Goal: Task Accomplishment & Management: Use online tool/utility

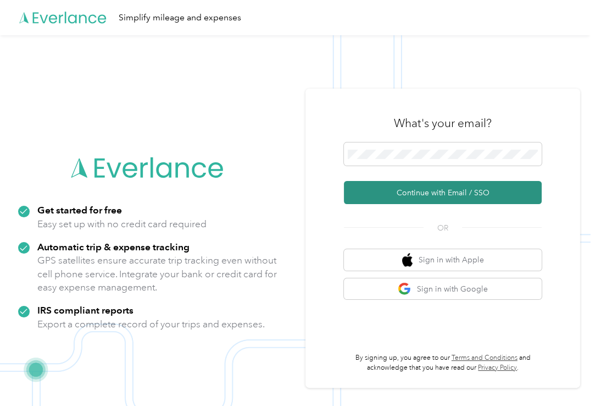
click at [429, 193] on button "Continue with Email / SSO" at bounding box center [443, 192] width 198 height 23
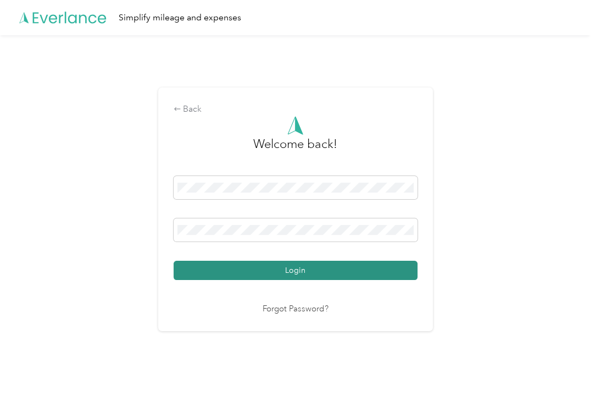
click at [287, 263] on button "Login" at bounding box center [296, 270] width 244 height 19
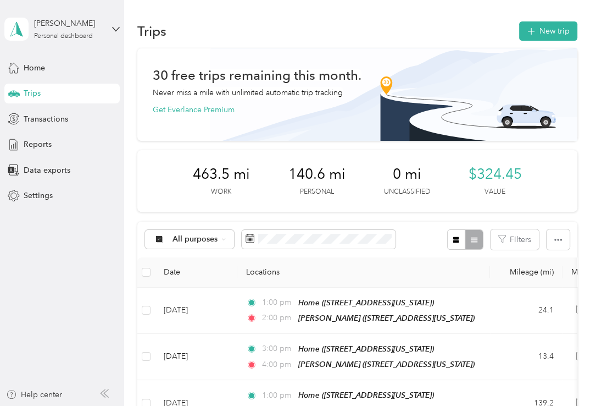
scroll to position [55, 0]
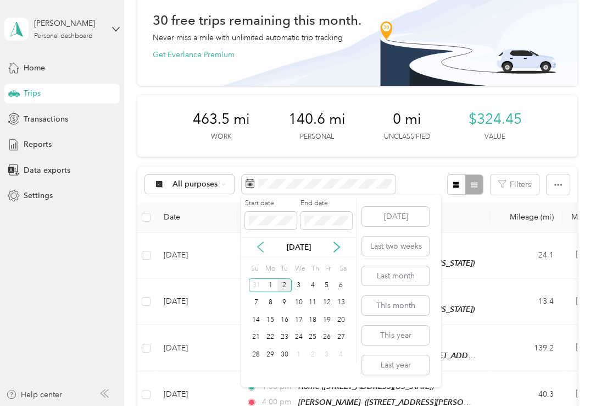
click at [259, 244] on icon at bounding box center [260, 246] width 11 height 11
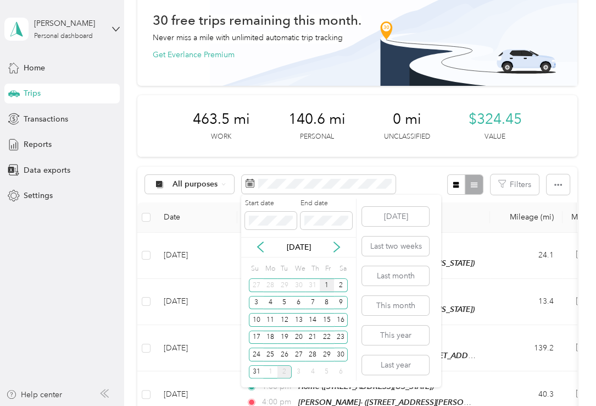
click at [328, 284] on div "1" at bounding box center [327, 285] width 14 height 14
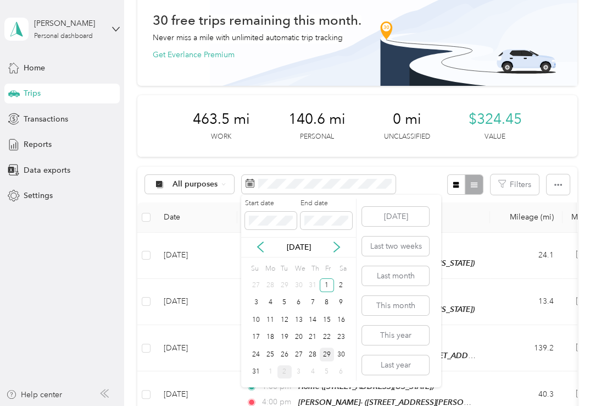
click at [323, 353] on div "29" at bounding box center [327, 354] width 14 height 14
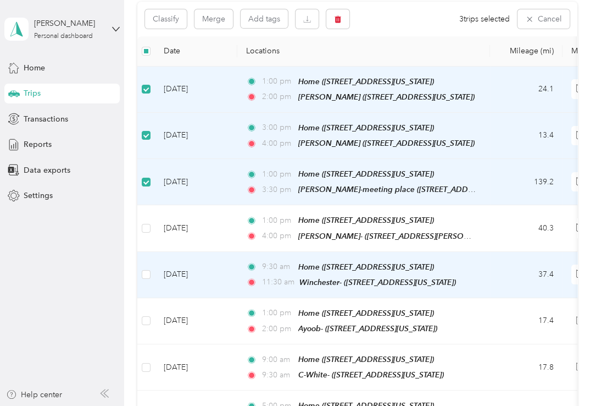
scroll to position [275, 0]
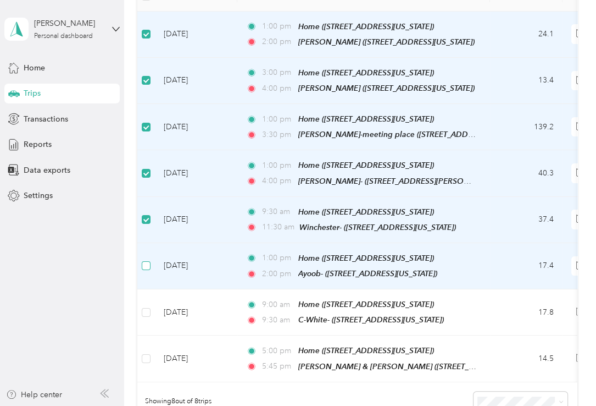
click at [148, 259] on label at bounding box center [146, 265] width 9 height 12
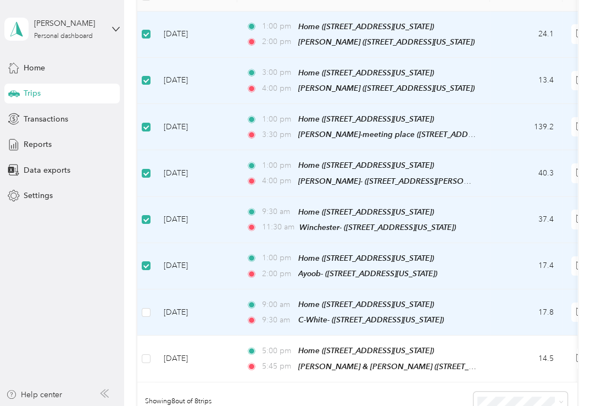
click at [146, 311] on td at bounding box center [146, 312] width 18 height 46
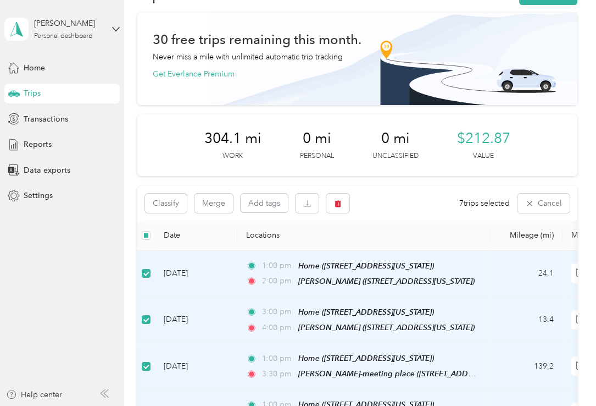
scroll to position [55, 0]
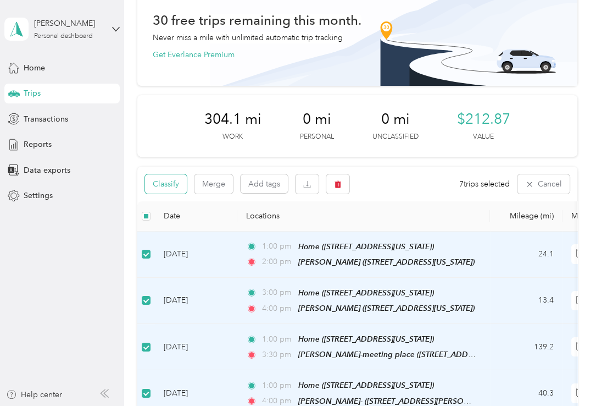
click at [167, 187] on button "Classify" at bounding box center [166, 183] width 42 height 19
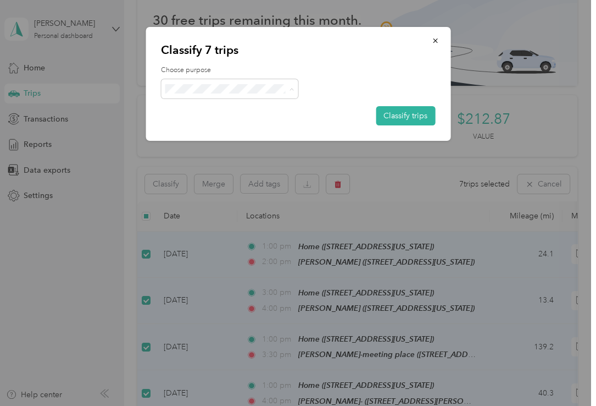
click at [200, 109] on span "Care Lync" at bounding box center [239, 109] width 102 height 12
click at [392, 115] on button "Classify trips" at bounding box center [405, 115] width 59 height 19
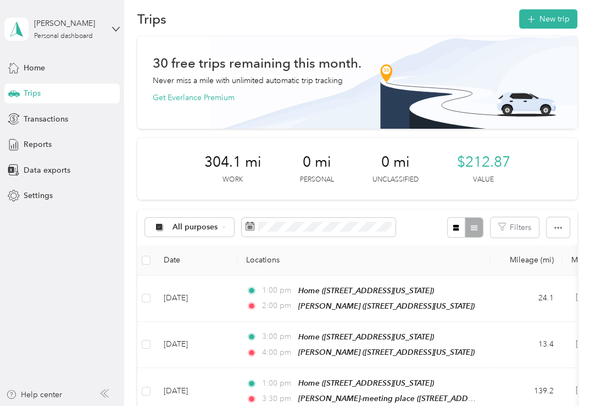
scroll to position [0, 0]
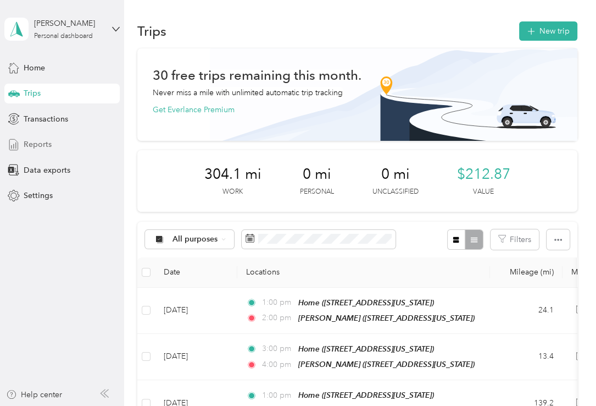
click at [33, 149] on span "Reports" at bounding box center [38, 145] width 28 height 12
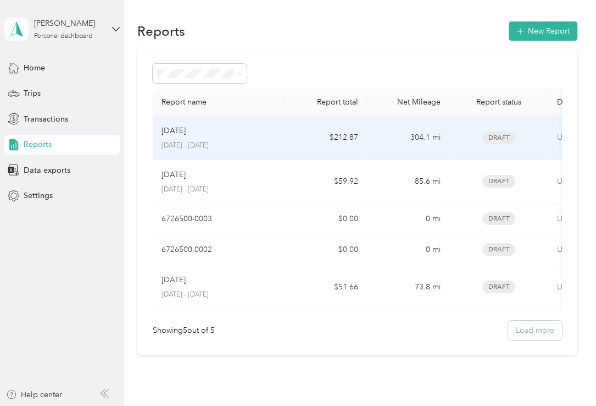
click at [182, 140] on div "Aug [DATE] - [DATE]" at bounding box center [219, 138] width 114 height 26
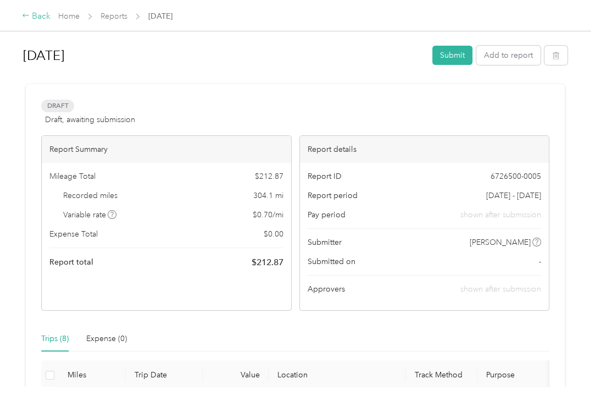
click at [36, 16] on div "Back" at bounding box center [36, 16] width 29 height 13
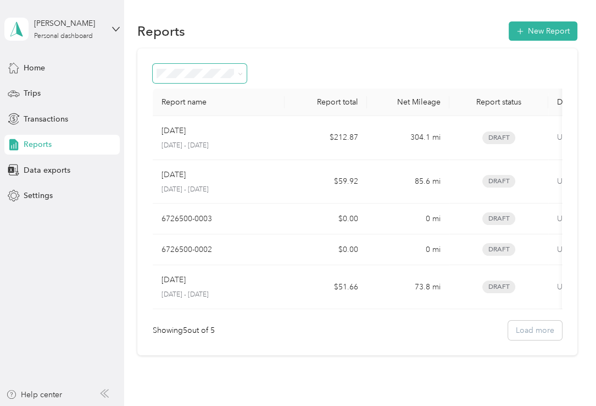
click at [239, 76] on span at bounding box center [240, 73] width 5 height 9
click at [22, 90] on div "Trips" at bounding box center [61, 94] width 115 height 20
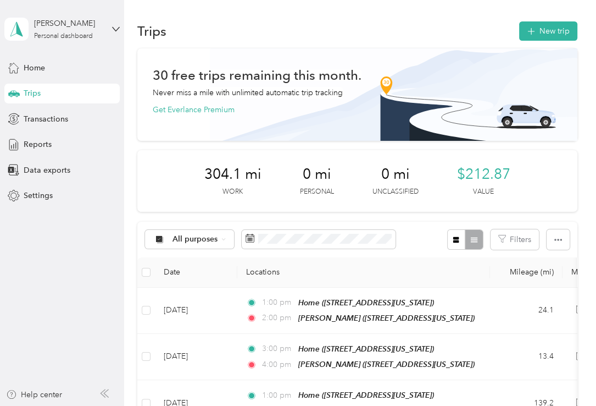
scroll to position [165, 0]
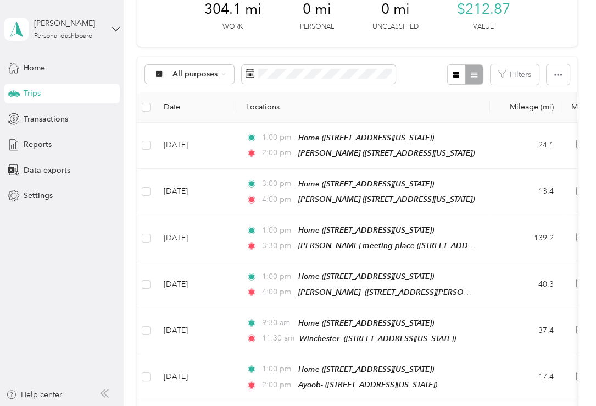
click at [471, 75] on div at bounding box center [465, 74] width 36 height 20
click at [457, 75] on icon "button" at bounding box center [456, 75] width 8 height 8
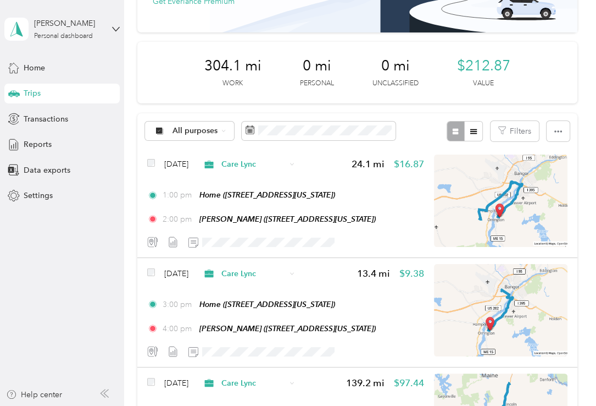
scroll to position [110, 0]
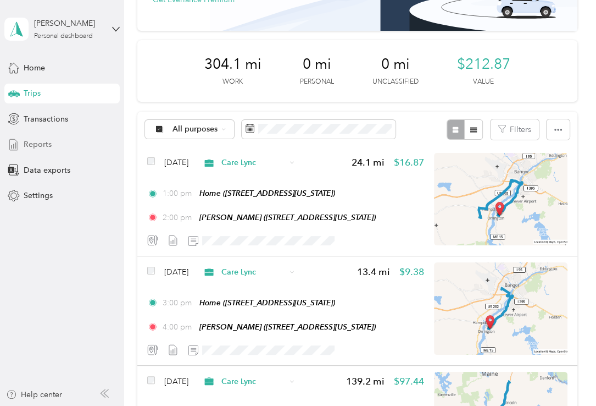
click at [36, 141] on span "Reports" at bounding box center [38, 145] width 28 height 12
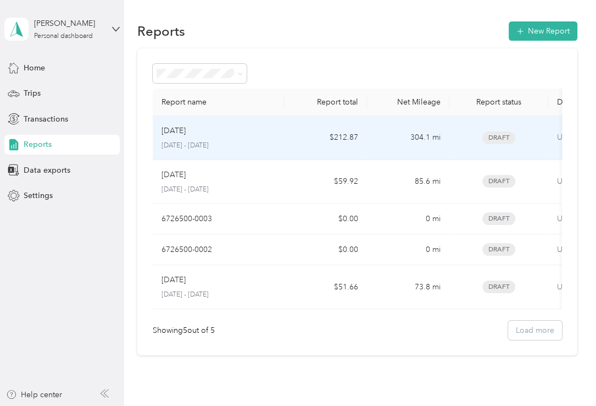
click at [339, 133] on td "$212.87" at bounding box center [326, 138] width 82 height 44
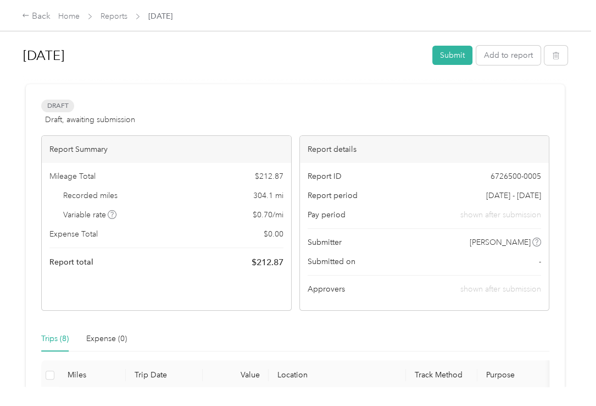
click at [60, 106] on span "Draft" at bounding box center [57, 105] width 33 height 13
click at [450, 56] on button "Submit" at bounding box center [453, 55] width 40 height 19
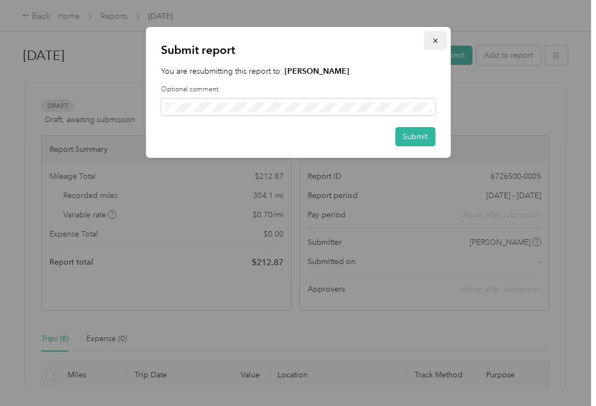
click at [437, 38] on icon "button" at bounding box center [435, 41] width 8 height 8
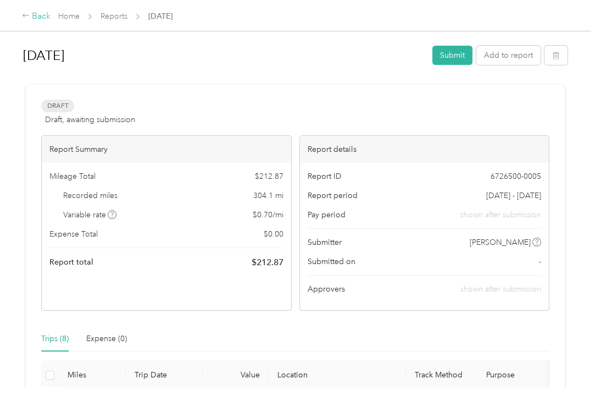
click at [35, 14] on div "Back" at bounding box center [36, 16] width 29 height 13
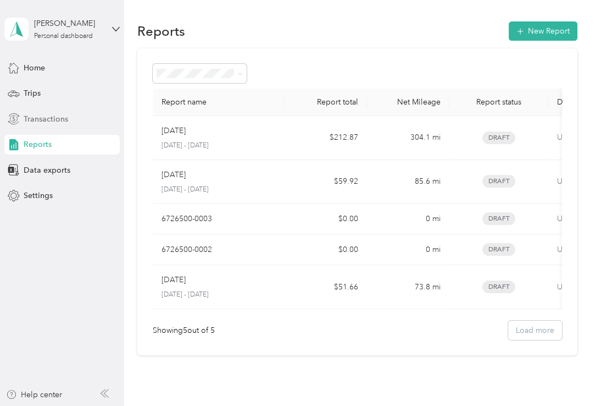
click at [51, 115] on span "Transactions" at bounding box center [46, 119] width 45 height 12
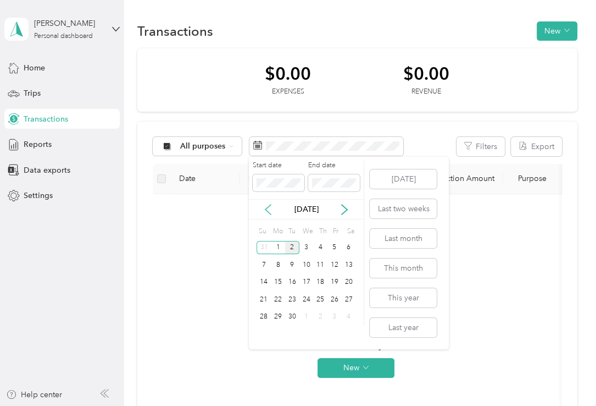
click at [268, 208] on icon at bounding box center [268, 209] width 11 height 11
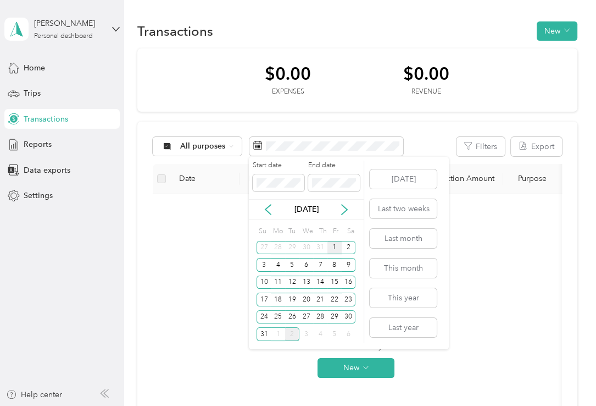
click at [336, 247] on div "1" at bounding box center [335, 248] width 14 height 14
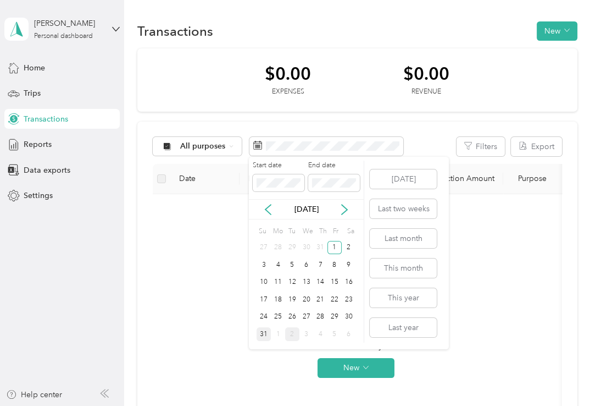
click at [264, 330] on div "31" at bounding box center [264, 334] width 14 height 14
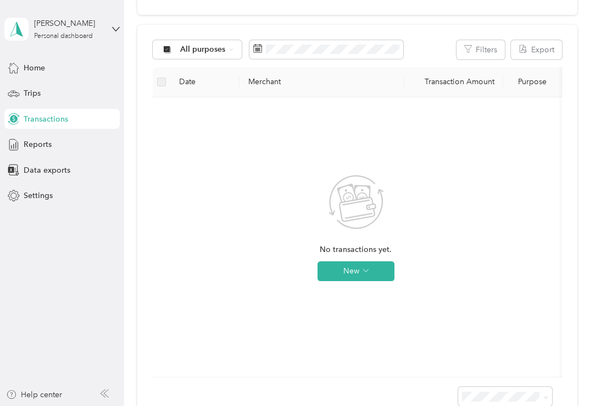
scroll to position [110, 0]
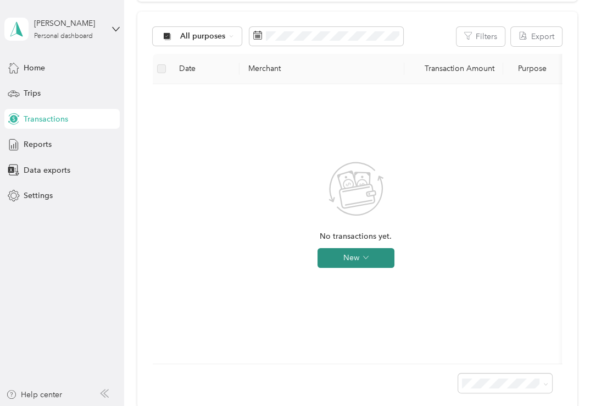
click at [356, 265] on button "New" at bounding box center [356, 258] width 77 height 20
click at [291, 184] on div "No transactions yet. New" at bounding box center [356, 224] width 389 height 262
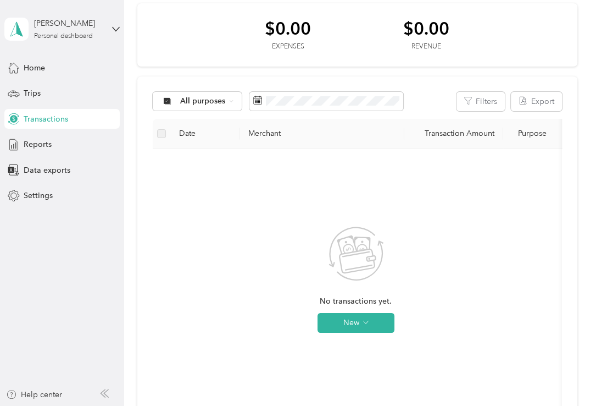
scroll to position [0, 0]
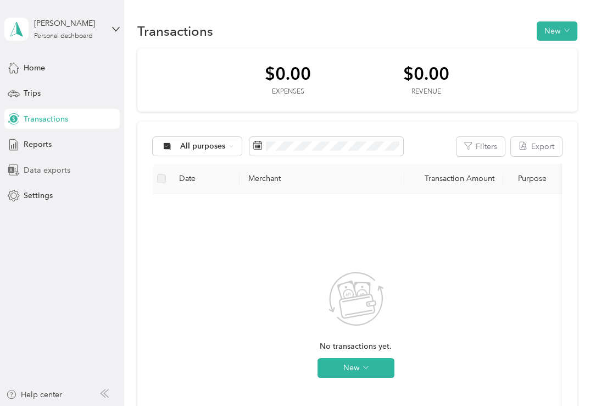
click at [41, 170] on span "Data exports" at bounding box center [47, 170] width 47 height 12
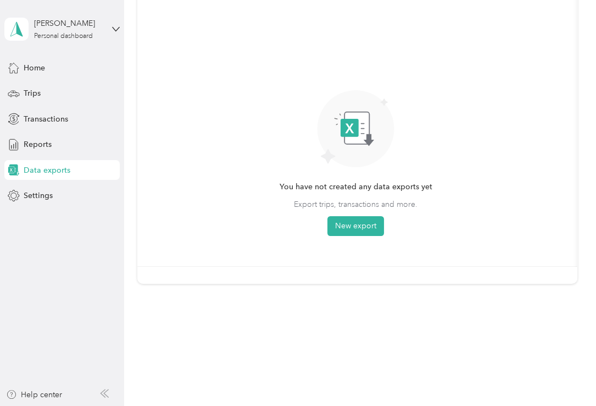
scroll to position [55, 0]
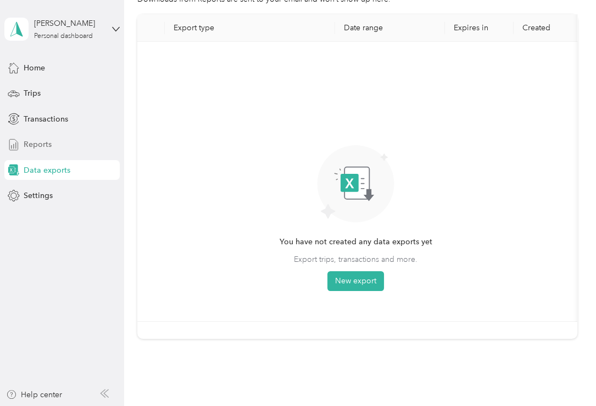
click at [35, 146] on span "Reports" at bounding box center [38, 145] width 28 height 12
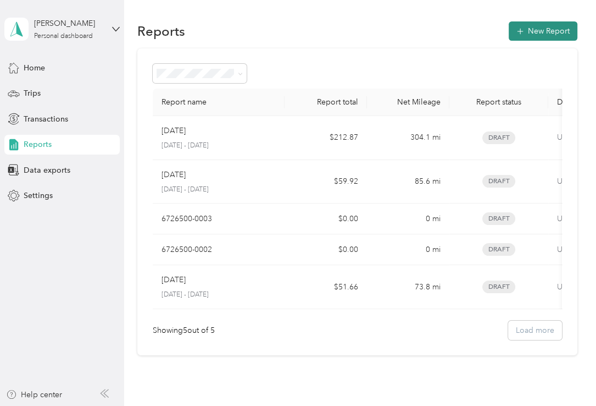
click at [547, 31] on button "New Report" at bounding box center [543, 30] width 69 height 19
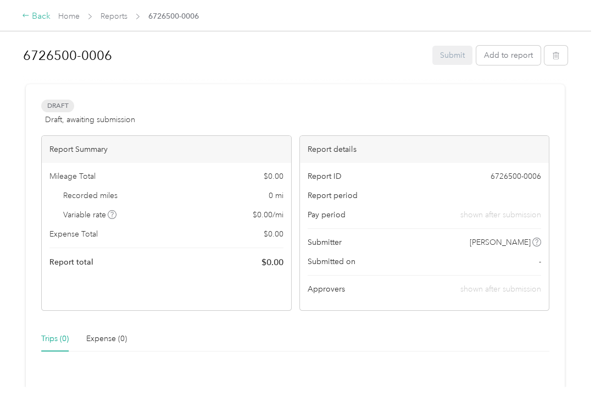
click at [38, 15] on div "Back" at bounding box center [36, 16] width 29 height 13
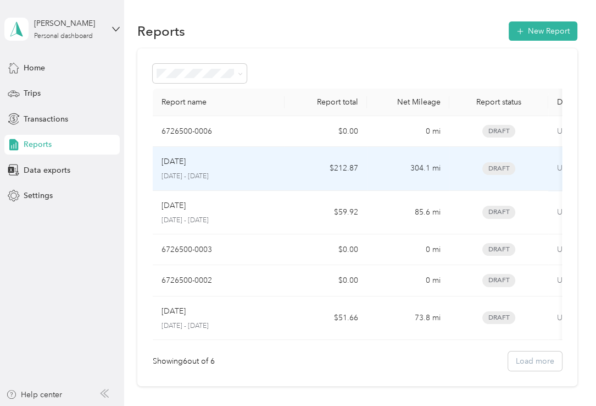
click at [176, 176] on p "[DATE] - [DATE]" at bounding box center [219, 176] width 114 height 10
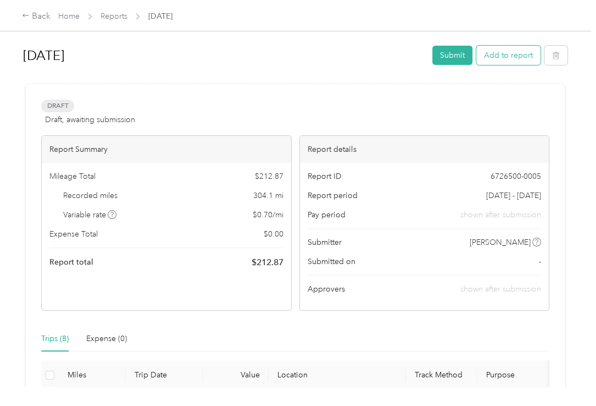
click at [496, 60] on button "Add to report" at bounding box center [509, 55] width 64 height 19
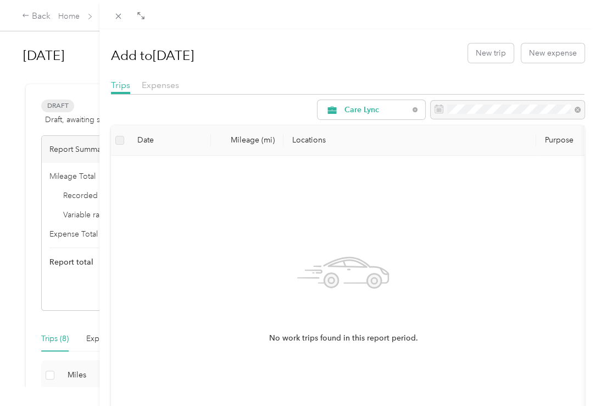
click at [148, 139] on th "Date" at bounding box center [170, 140] width 82 height 30
click at [124, 141] on th at bounding box center [120, 140] width 18 height 30
click at [163, 84] on span "Expenses" at bounding box center [160, 85] width 37 height 10
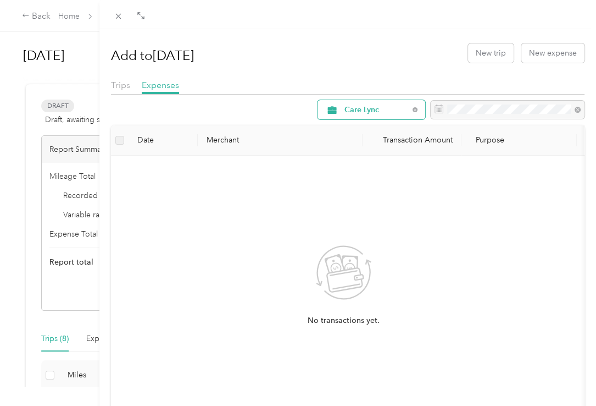
click at [352, 106] on span "Care Lync" at bounding box center [377, 110] width 64 height 8
click at [337, 170] on li "Care Lync" at bounding box center [363, 168] width 108 height 19
click at [148, 83] on span "Expenses" at bounding box center [160, 85] width 37 height 10
click at [112, 83] on span "Trips" at bounding box center [120, 85] width 19 height 10
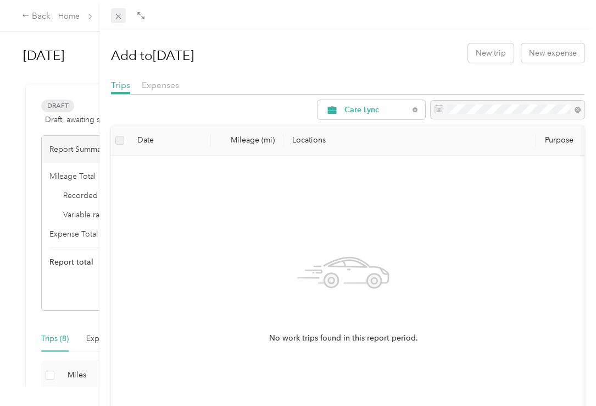
click at [121, 16] on icon at bounding box center [118, 16] width 9 height 9
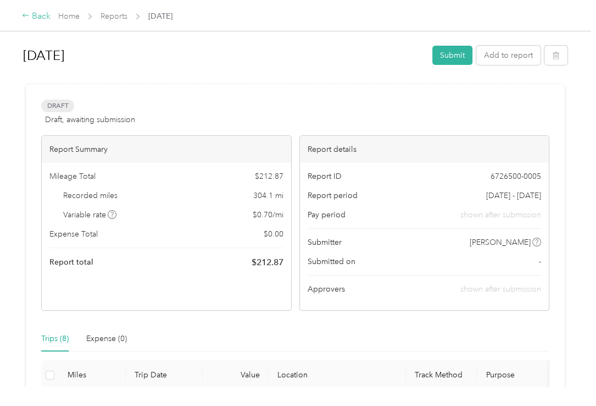
click at [41, 11] on div "Back" at bounding box center [36, 16] width 29 height 13
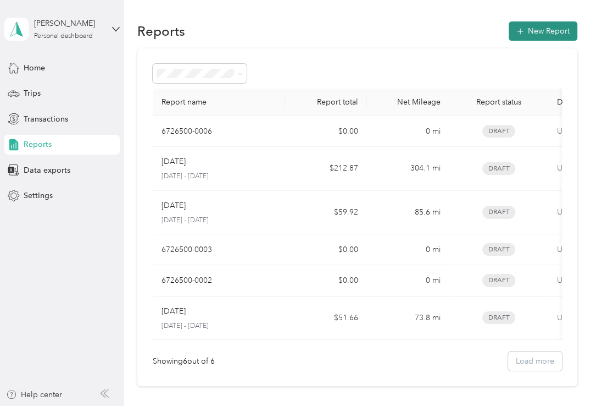
click at [550, 31] on button "New Report" at bounding box center [543, 30] width 69 height 19
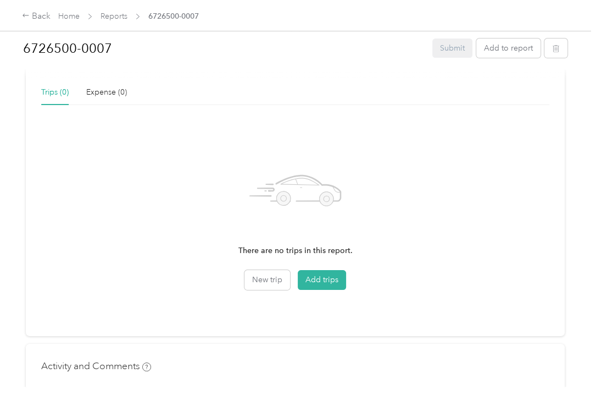
scroll to position [275, 0]
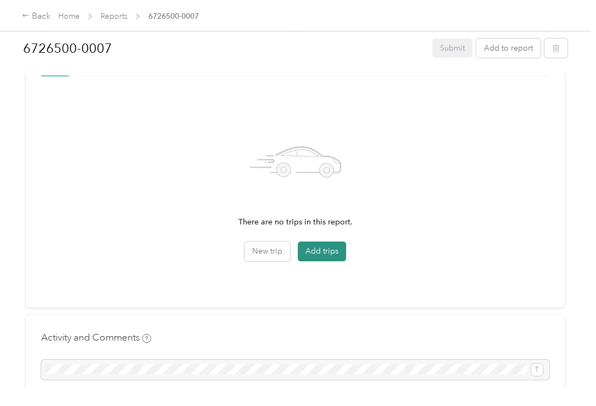
click at [328, 256] on button "Add trips" at bounding box center [322, 251] width 48 height 20
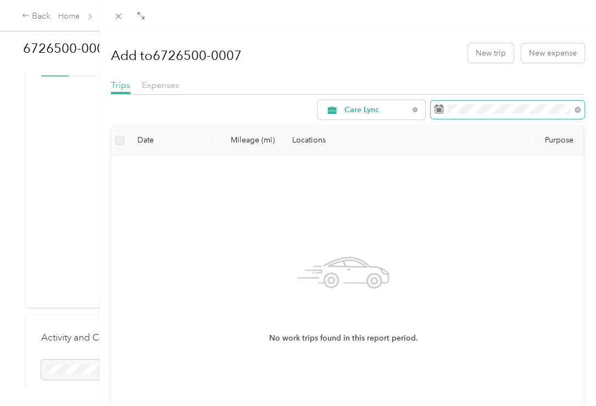
click at [435, 107] on icon at bounding box center [439, 107] width 8 height 0
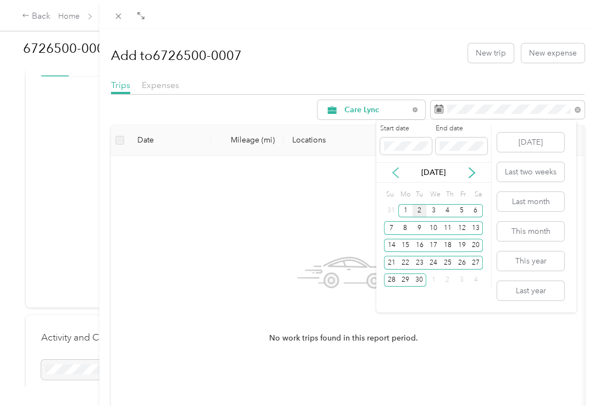
click at [398, 174] on icon at bounding box center [395, 172] width 11 height 11
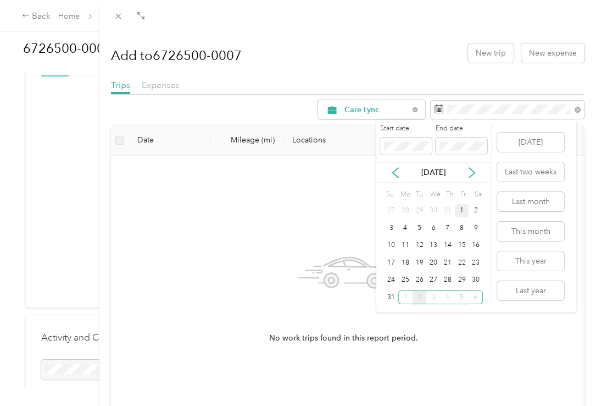
click at [464, 213] on div "1" at bounding box center [462, 211] width 14 height 14
click at [389, 295] on div "31" at bounding box center [391, 297] width 14 height 14
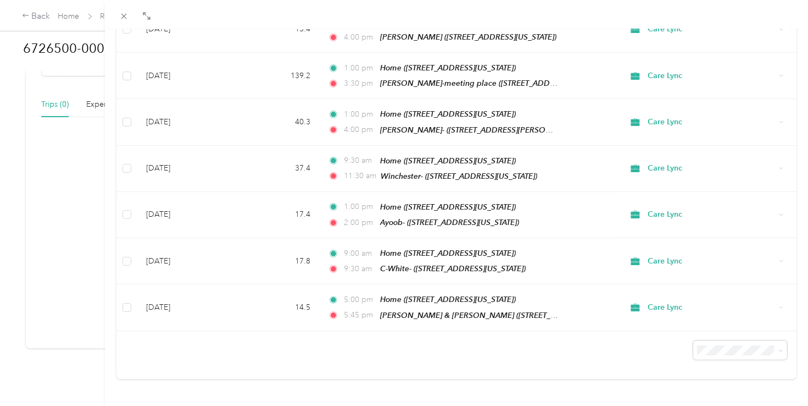
scroll to position [191, 0]
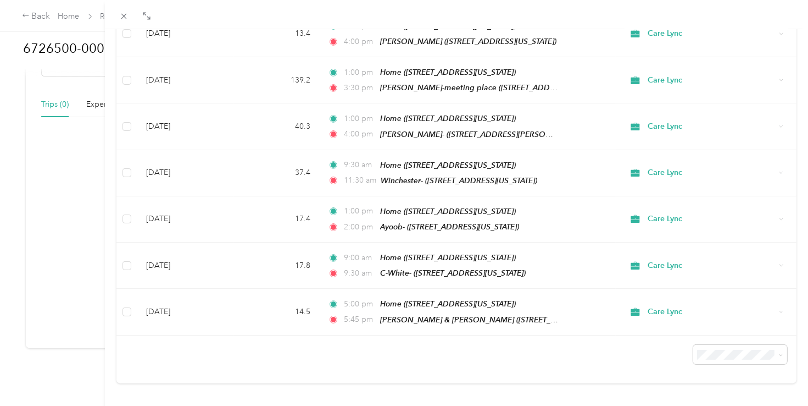
drag, startPoint x: 205, startPoint y: 12, endPoint x: 215, endPoint y: 94, distance: 83.0
click at [215, 94] on div "Add to 6726500-0007 New trip New expense Trips Expenses Care Lync Date Mileage …" at bounding box center [457, 217] width 704 height 435
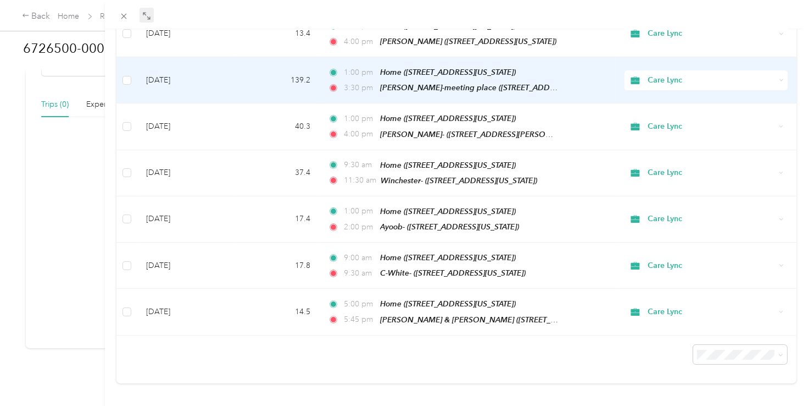
click at [145, 405] on div "Drag to resize Click to close Add to 6726500-0007 New trip New expense Trips Ex…" at bounding box center [401, 406] width 803 height 0
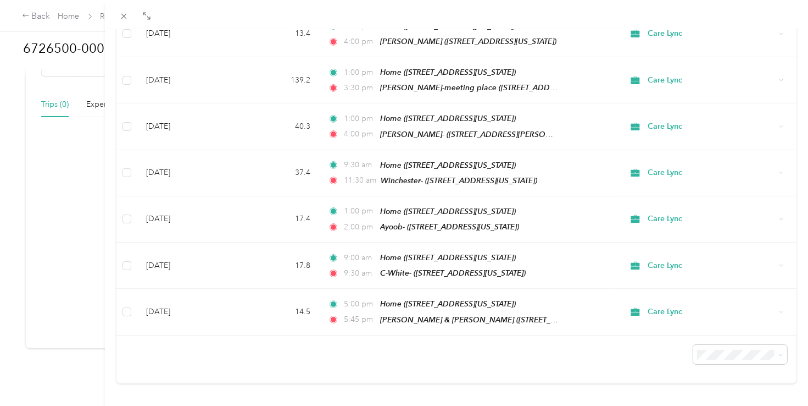
click at [57, 69] on div "Add to 6726500-0007 New trip New expense Trips Expenses Care Lync Date Mileage …" at bounding box center [404, 203] width 808 height 406
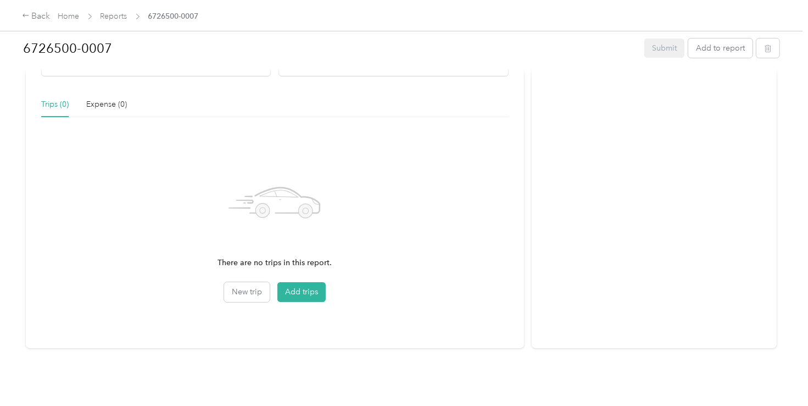
scroll to position [122, 0]
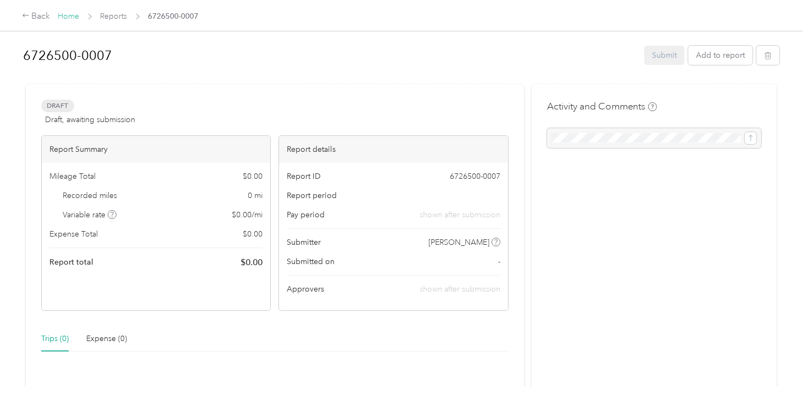
click at [63, 15] on link "Home" at bounding box center [68, 16] width 21 height 9
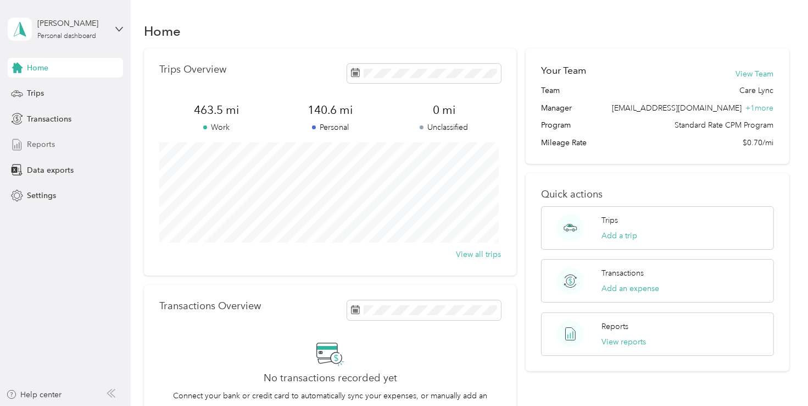
click at [26, 142] on div "Reports" at bounding box center [65, 145] width 115 height 20
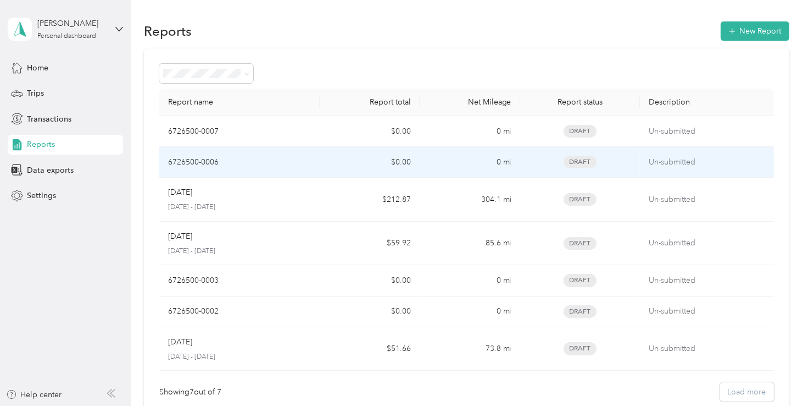
click at [671, 163] on p "Un-submitted" at bounding box center [707, 162] width 116 height 12
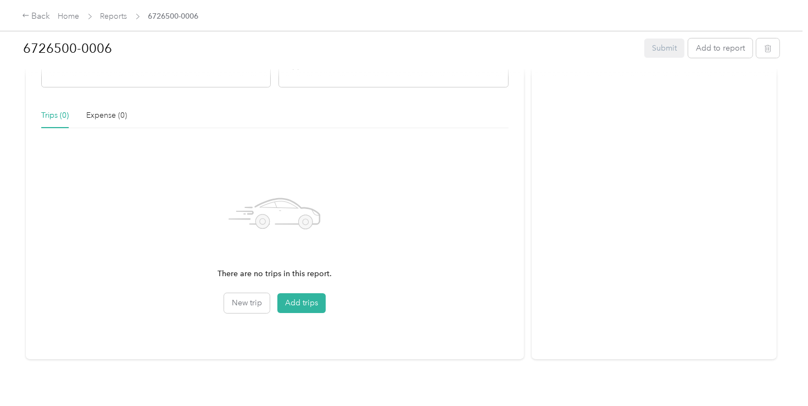
scroll to position [242, 0]
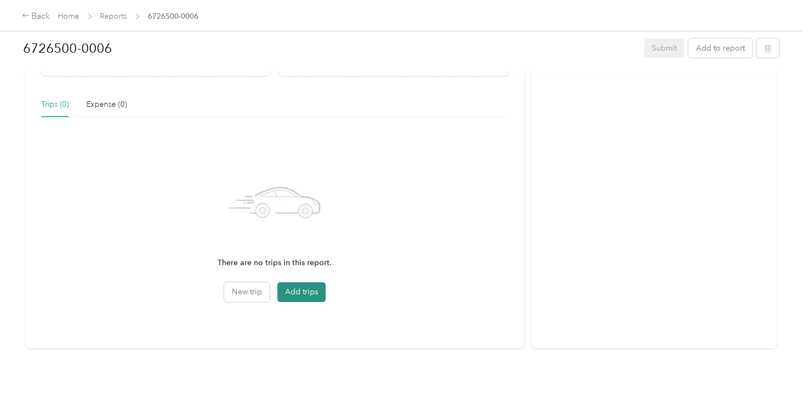
click at [295, 282] on button "Add trips" at bounding box center [302, 292] width 48 height 20
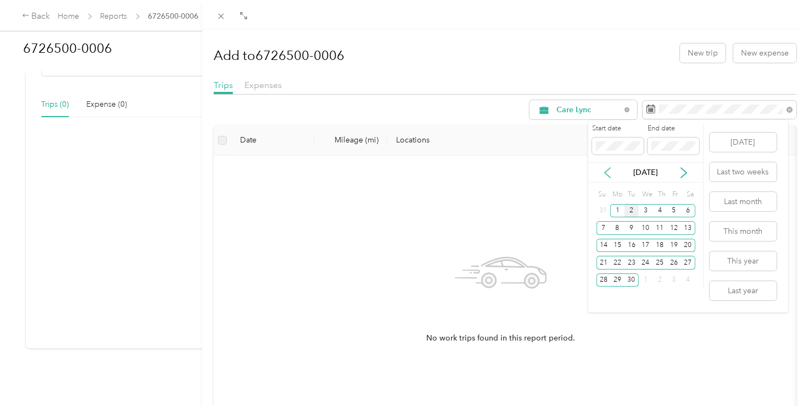
click at [607, 171] on icon at bounding box center [607, 172] width 11 height 11
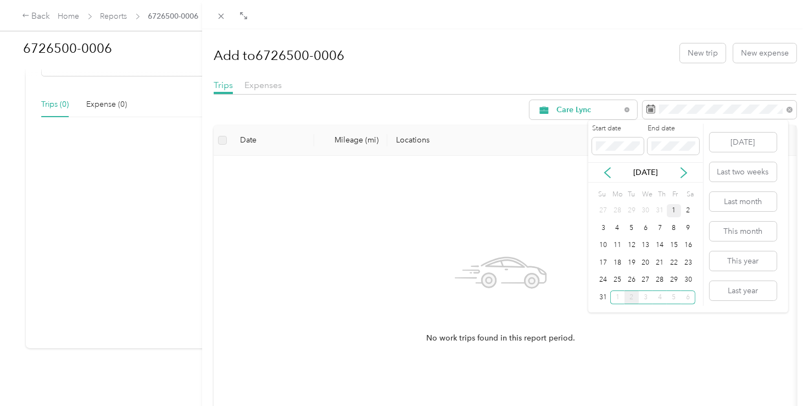
click at [677, 204] on div "1" at bounding box center [674, 211] width 14 height 14
click at [597, 300] on div "31" at bounding box center [604, 297] width 14 height 14
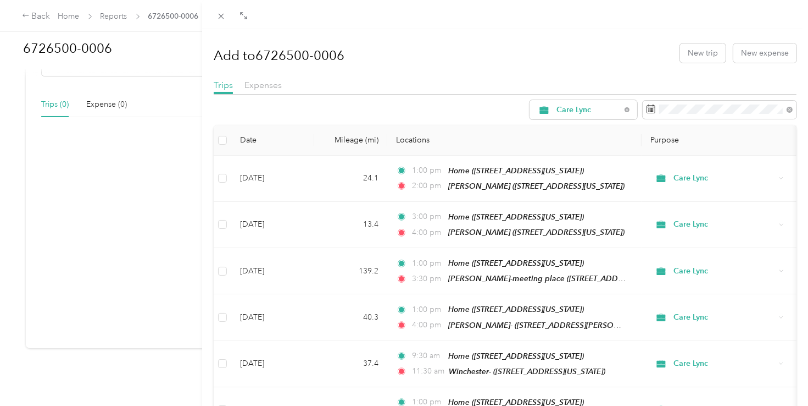
click at [552, 62] on div "Add to 6726500-0006 New trip New expense" at bounding box center [505, 53] width 583 height 32
click at [180, 18] on div "Add to 6726500-0006 New trip New expense Trips Expenses Care Lync Date Mileage …" at bounding box center [404, 203] width 808 height 406
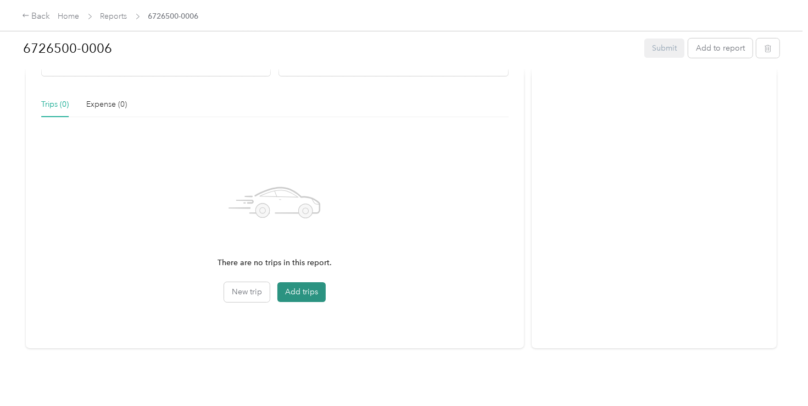
click at [294, 282] on button "Add trips" at bounding box center [302, 292] width 48 height 20
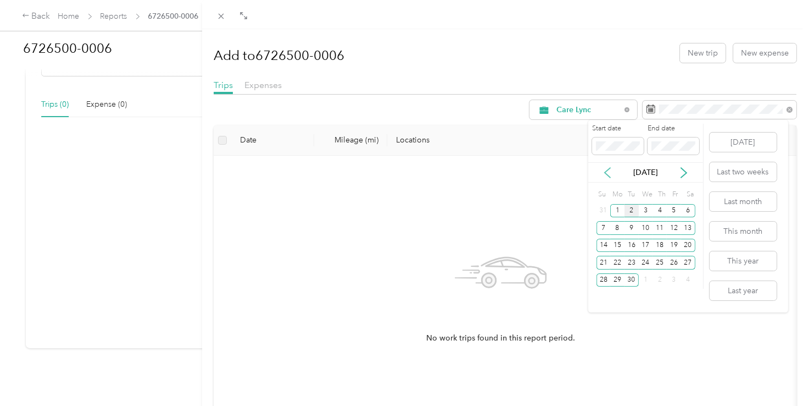
click at [607, 174] on icon at bounding box center [607, 172] width 11 height 11
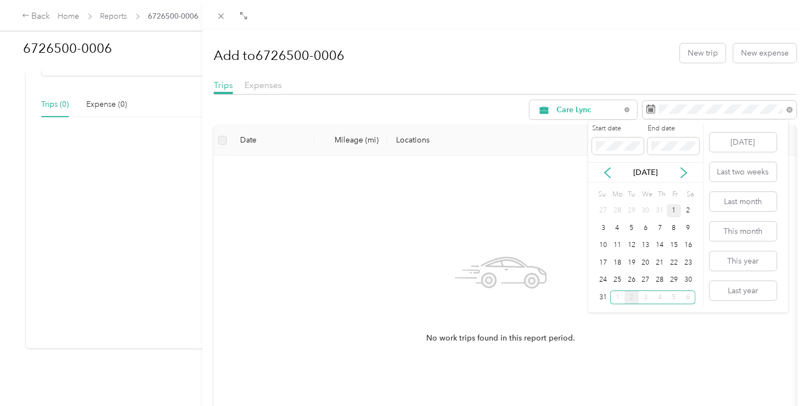
click at [675, 213] on div "1" at bounding box center [674, 211] width 14 height 14
click at [597, 295] on div "31" at bounding box center [604, 297] width 14 height 14
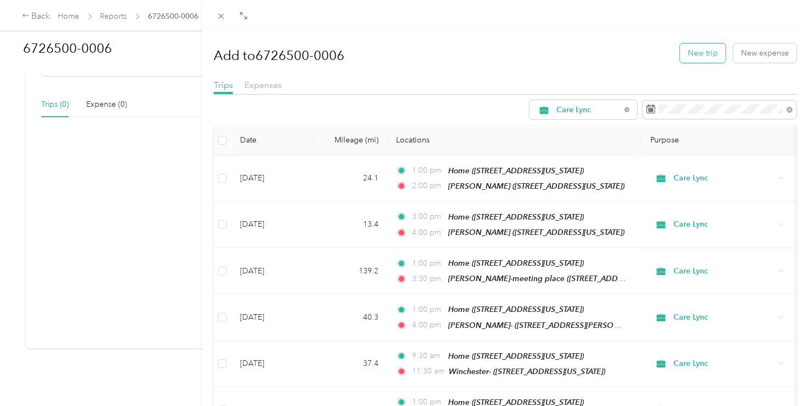
click at [695, 51] on button "New trip" at bounding box center [703, 52] width 46 height 19
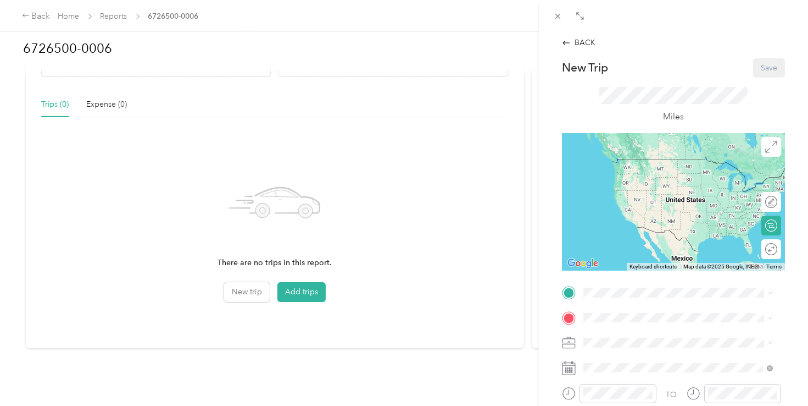
click at [119, 16] on div "BACK New Trip Save This trip cannot be edited because it is either under review…" at bounding box center [404, 203] width 808 height 406
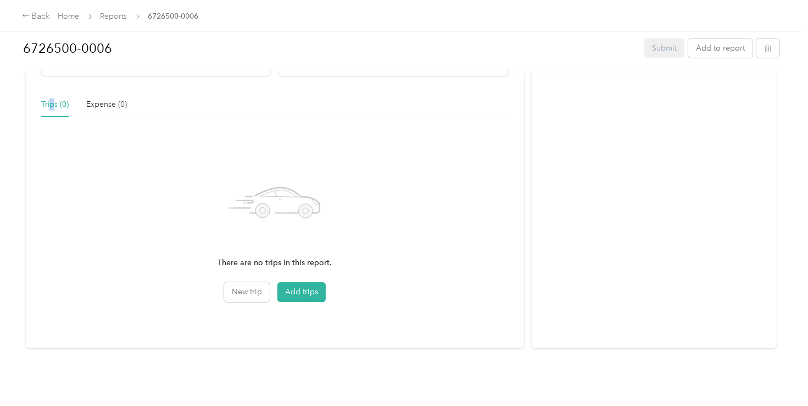
click at [51, 98] on div "Trips (0)" at bounding box center [54, 104] width 27 height 12
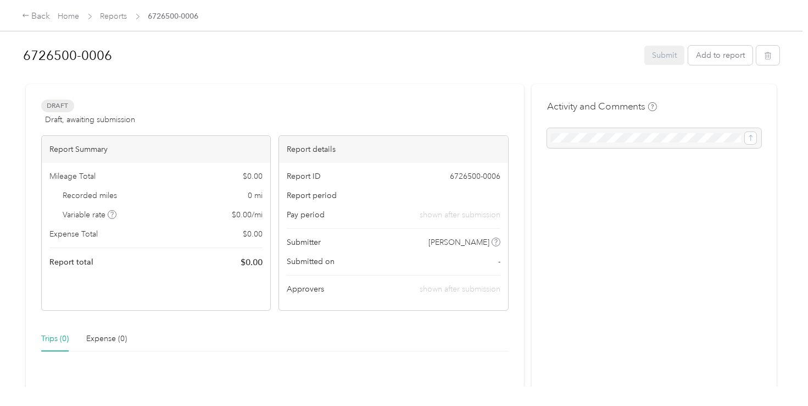
click at [425, 181] on div "Report ID 6726500-0006" at bounding box center [393, 176] width 213 height 12
click at [730, 53] on button "Add to report" at bounding box center [721, 55] width 64 height 19
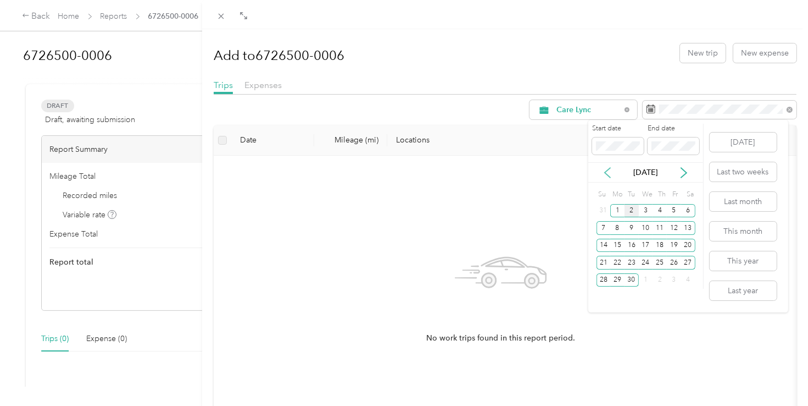
click at [606, 167] on icon at bounding box center [607, 172] width 11 height 11
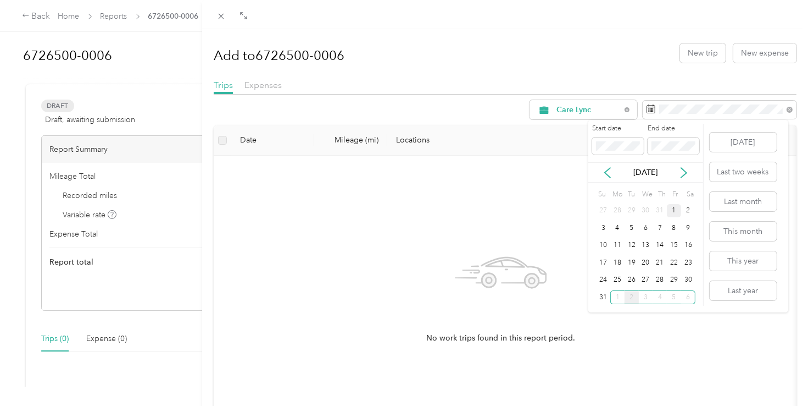
click at [678, 210] on div "1" at bounding box center [674, 211] width 14 height 14
click at [677, 139] on span at bounding box center [674, 146] width 52 height 18
click at [603, 296] on div "31" at bounding box center [604, 297] width 14 height 14
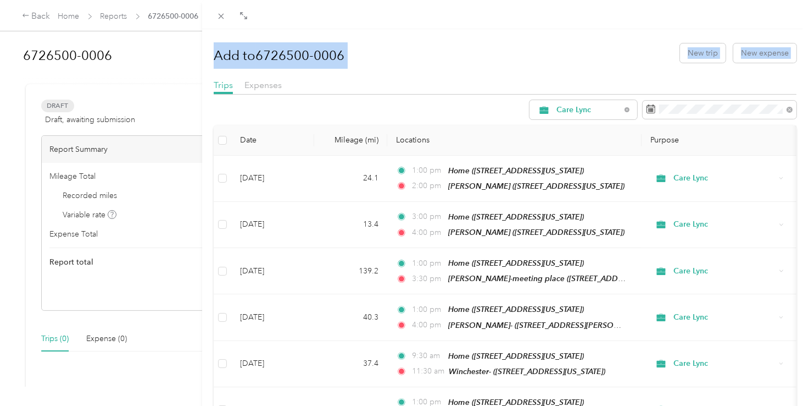
drag, startPoint x: 294, startPoint y: 11, endPoint x: 311, endPoint y: 96, distance: 86.9
click at [311, 96] on div "Add to 6726500-0006 New trip New expense Trips Expenses Care Lync Date Mileage …" at bounding box center [505, 217] width 606 height 435
drag, startPoint x: 311, startPoint y: 96, endPoint x: 484, endPoint y: 47, distance: 179.5
click at [484, 47] on div "Add to 6726500-0006 New trip New expense" at bounding box center [505, 53] width 583 height 32
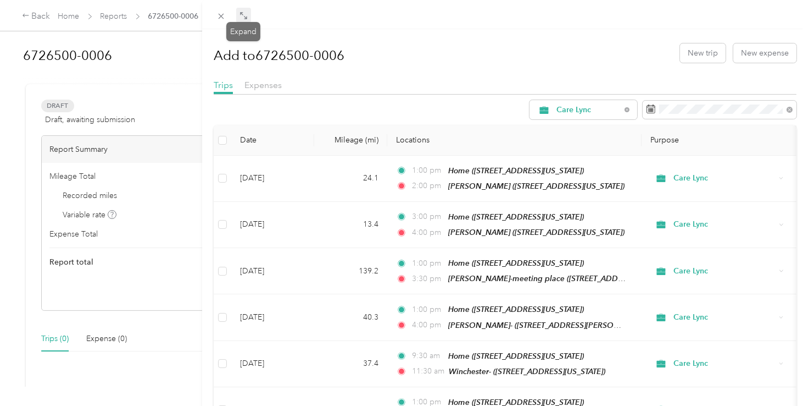
click at [246, 14] on icon at bounding box center [244, 16] width 9 height 9
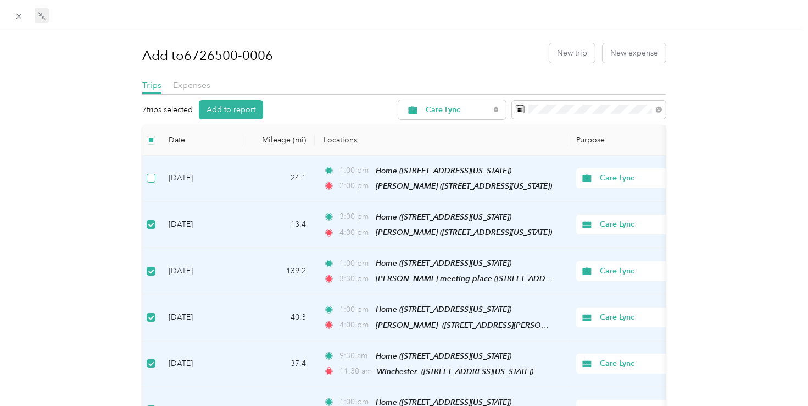
click at [150, 172] on label at bounding box center [151, 178] width 9 height 12
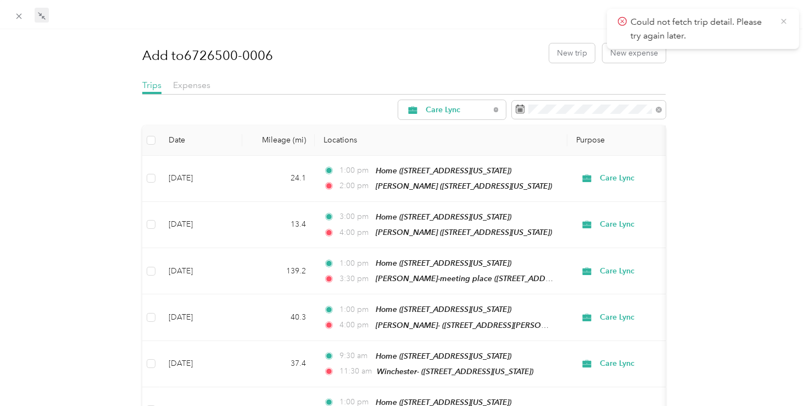
click at [787, 18] on icon at bounding box center [784, 21] width 9 height 10
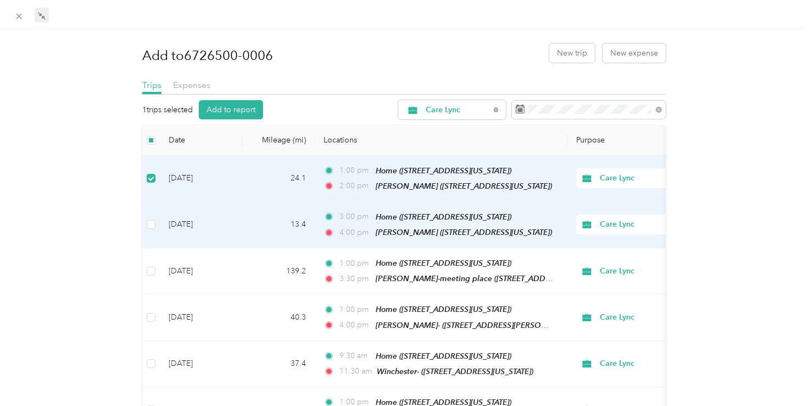
click at [149, 215] on td at bounding box center [151, 225] width 18 height 46
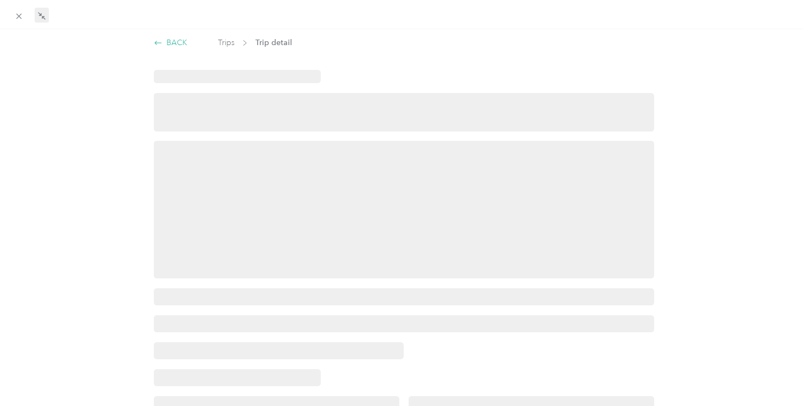
click at [156, 45] on icon at bounding box center [158, 42] width 9 height 9
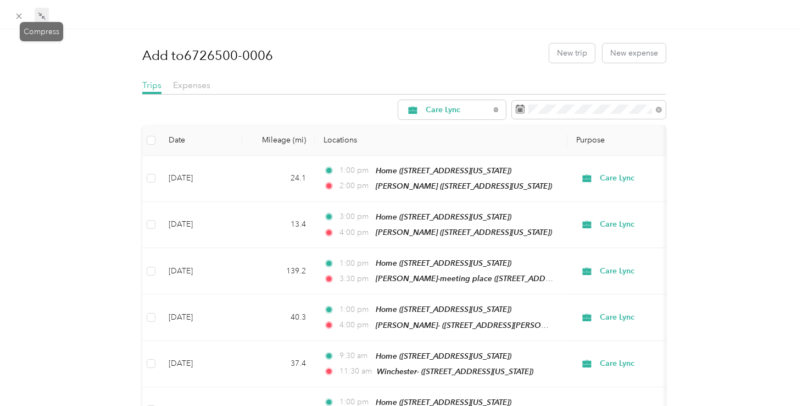
click at [45, 14] on icon at bounding box center [41, 16] width 9 height 9
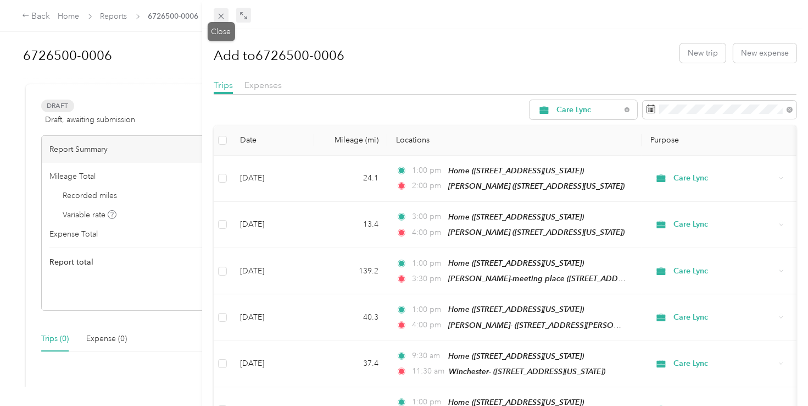
click at [219, 14] on icon at bounding box center [221, 16] width 5 height 5
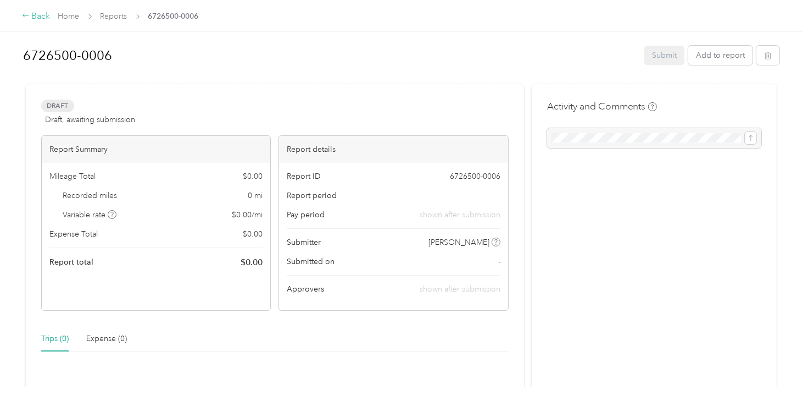
click at [40, 14] on div "Back" at bounding box center [36, 16] width 29 height 13
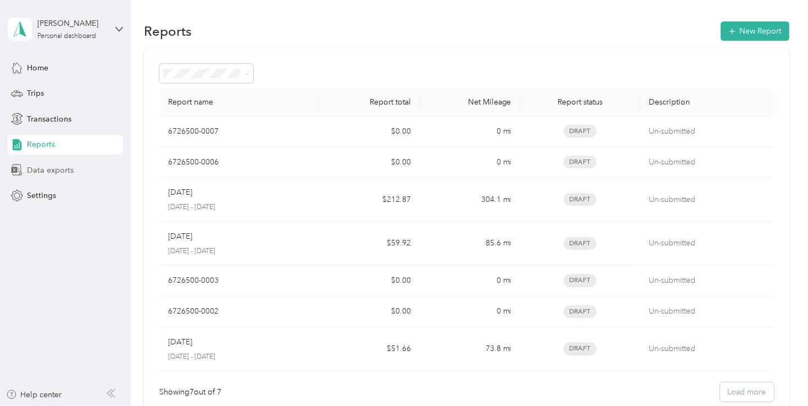
click at [56, 168] on span "Data exports" at bounding box center [50, 170] width 47 height 12
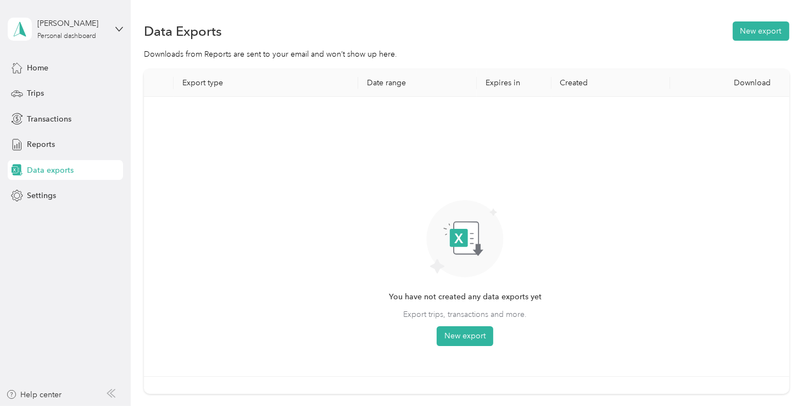
click at [464, 236] on icon at bounding box center [459, 238] width 18 height 18
click at [763, 30] on button "New export" at bounding box center [761, 30] width 57 height 19
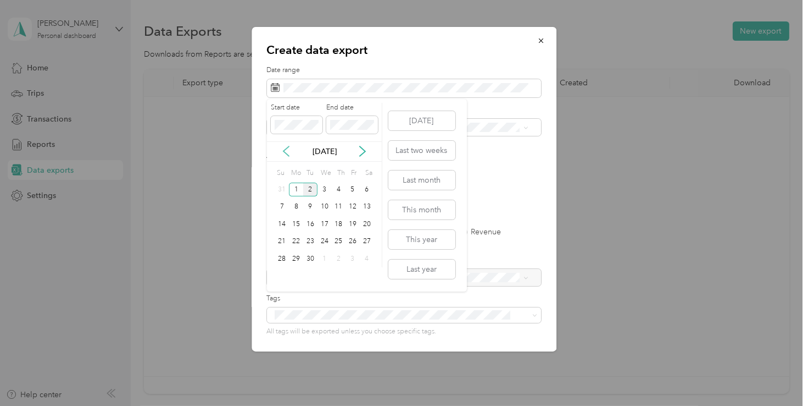
click at [285, 149] on icon at bounding box center [286, 151] width 5 height 10
click at [351, 192] on div "1" at bounding box center [353, 189] width 14 height 14
click at [279, 276] on div "31" at bounding box center [282, 276] width 14 height 14
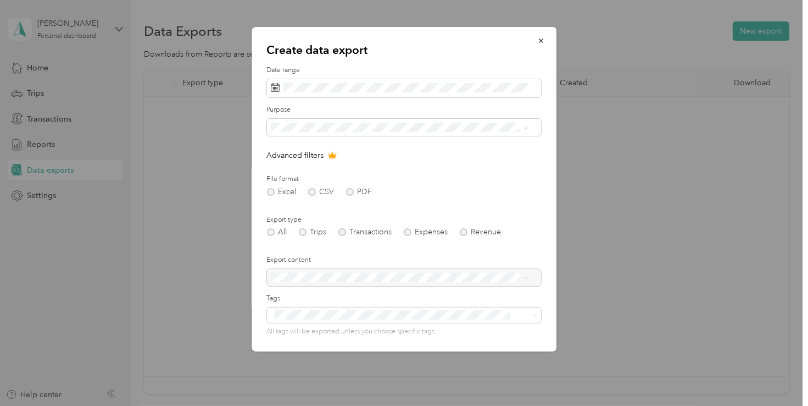
click at [297, 169] on li "Care Lync" at bounding box center [400, 165] width 266 height 19
click at [273, 191] on div "Excel CSV PDF" at bounding box center [404, 192] width 274 height 8
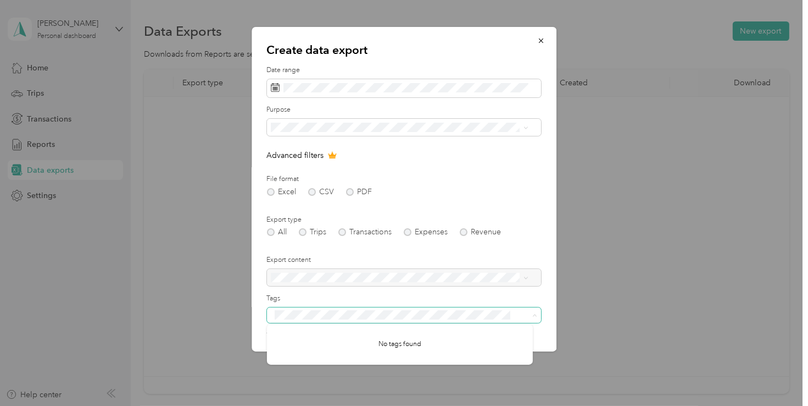
click at [245, 405] on div "Create data export Date range Purpose Advanced filters File format Excel CSV PD…" at bounding box center [401, 406] width 803 height 0
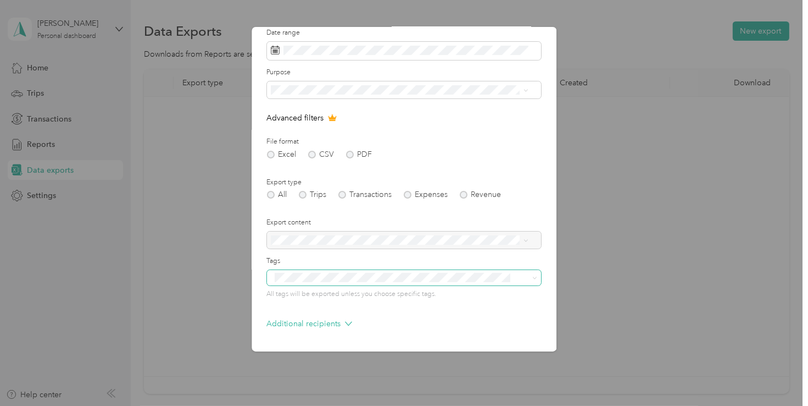
scroll to position [75, 0]
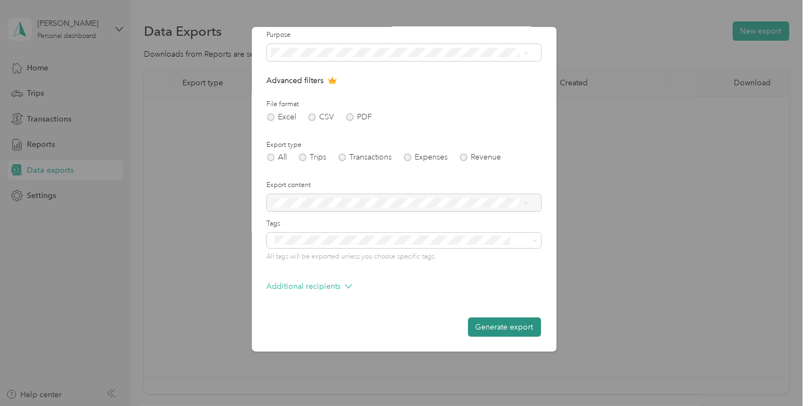
click at [503, 326] on button "Generate export" at bounding box center [504, 326] width 73 height 19
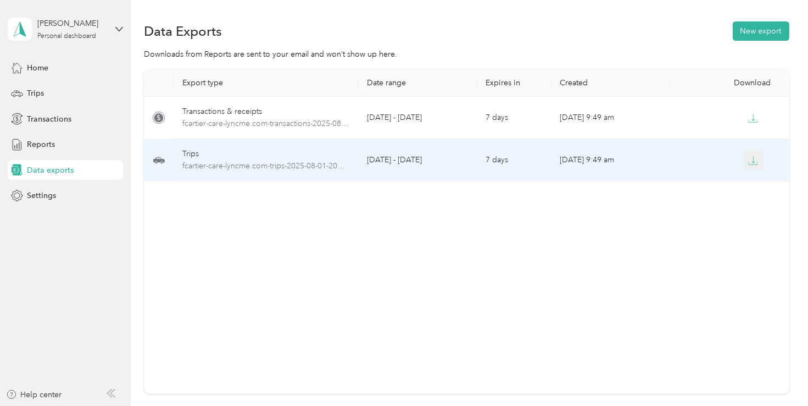
click at [749, 159] on icon "button" at bounding box center [754, 161] width 10 height 10
